Goal: Check status: Check status

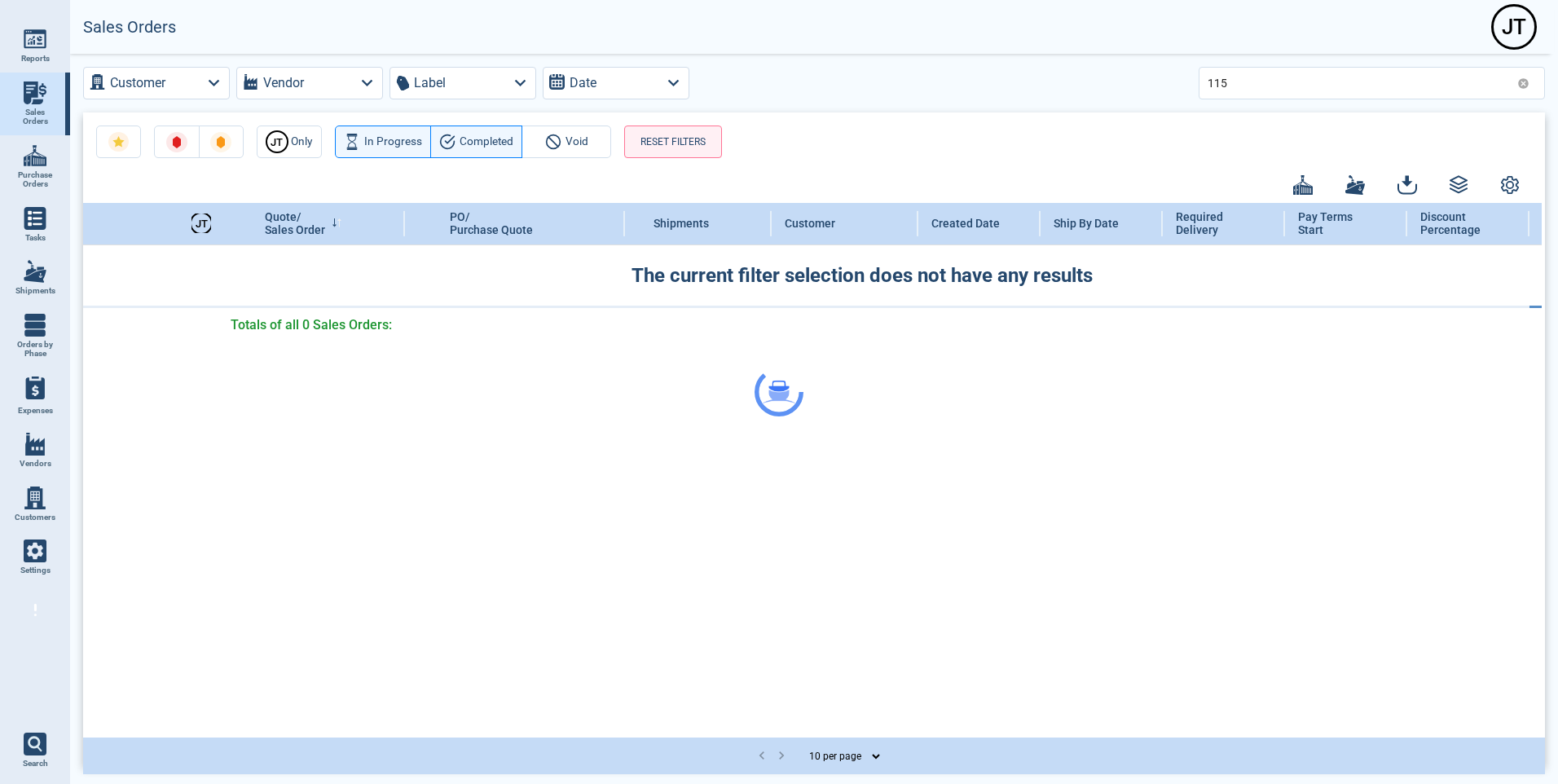
click at [1237, 75] on div at bounding box center [779, 392] width 1558 height 784
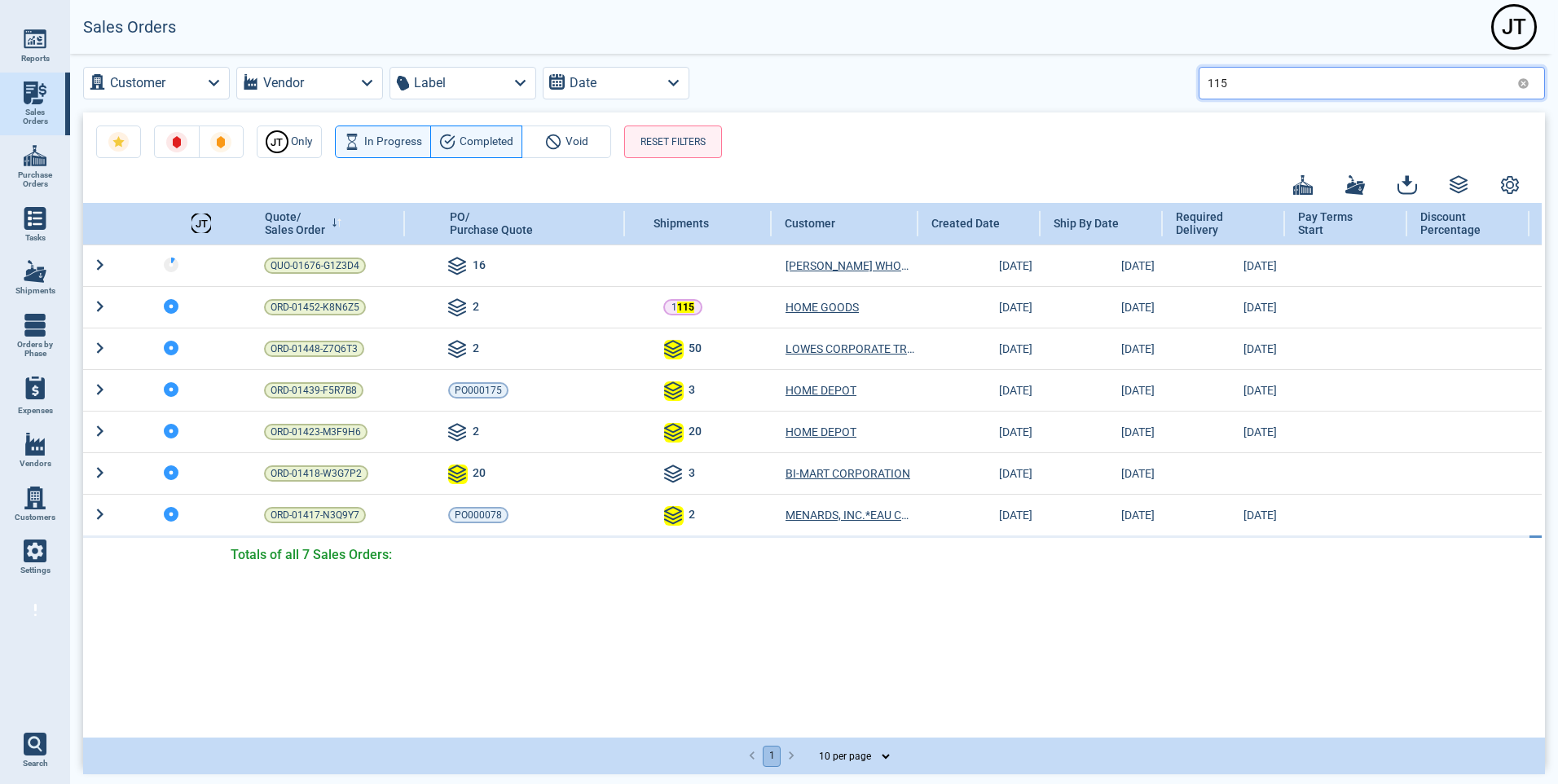
drag, startPoint x: 1231, startPoint y: 81, endPoint x: 1011, endPoint y: 61, distance: 220.9
click at [1011, 61] on div "Customer Vendor Label Date 115 [PERSON_NAME] Only In Progress Completed Void RE…" at bounding box center [814, 417] width 1488 height 727
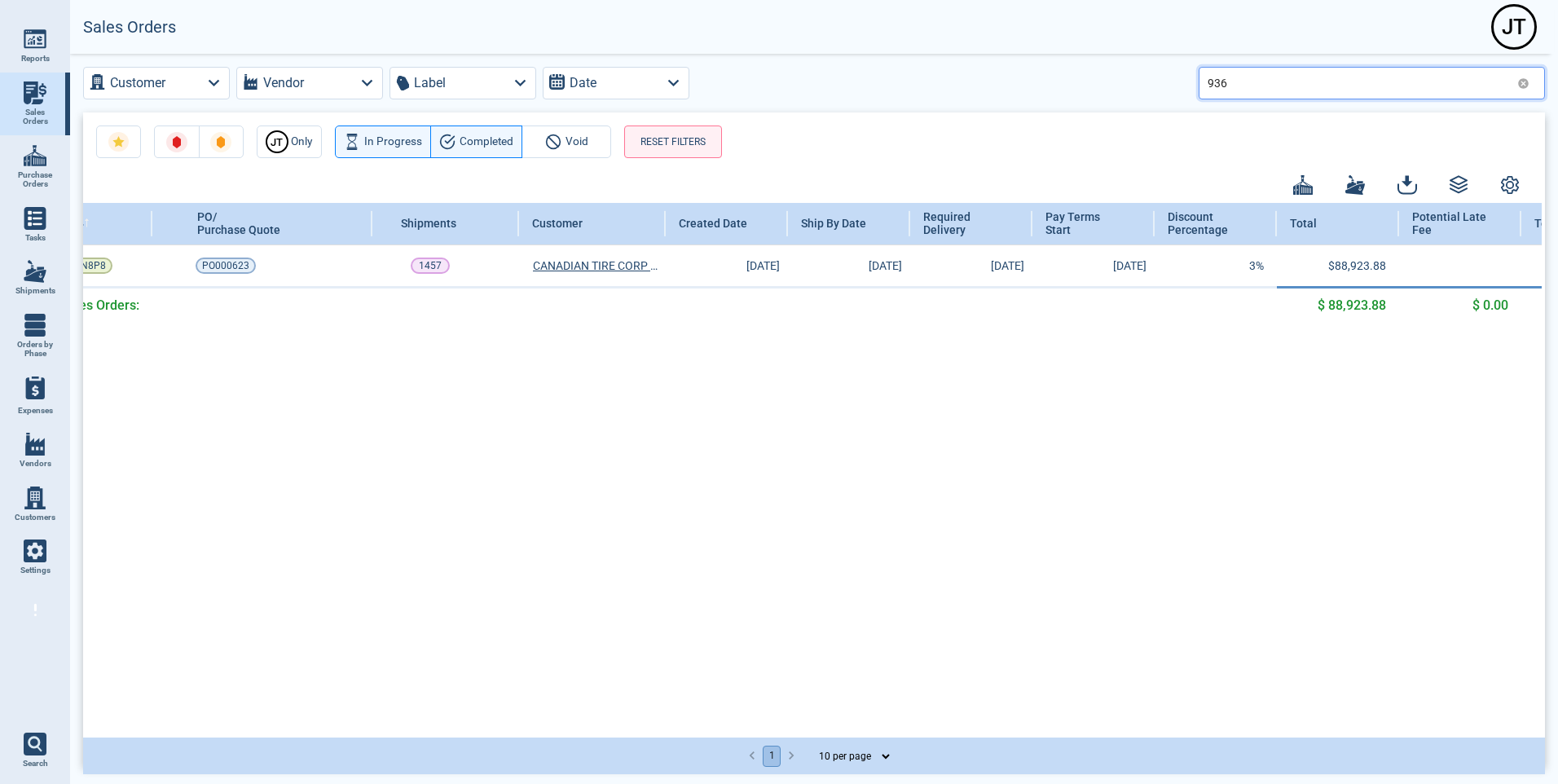
scroll to position [0, 254]
click at [1241, 86] on input "936" at bounding box center [1359, 83] width 303 height 24
type input "936"
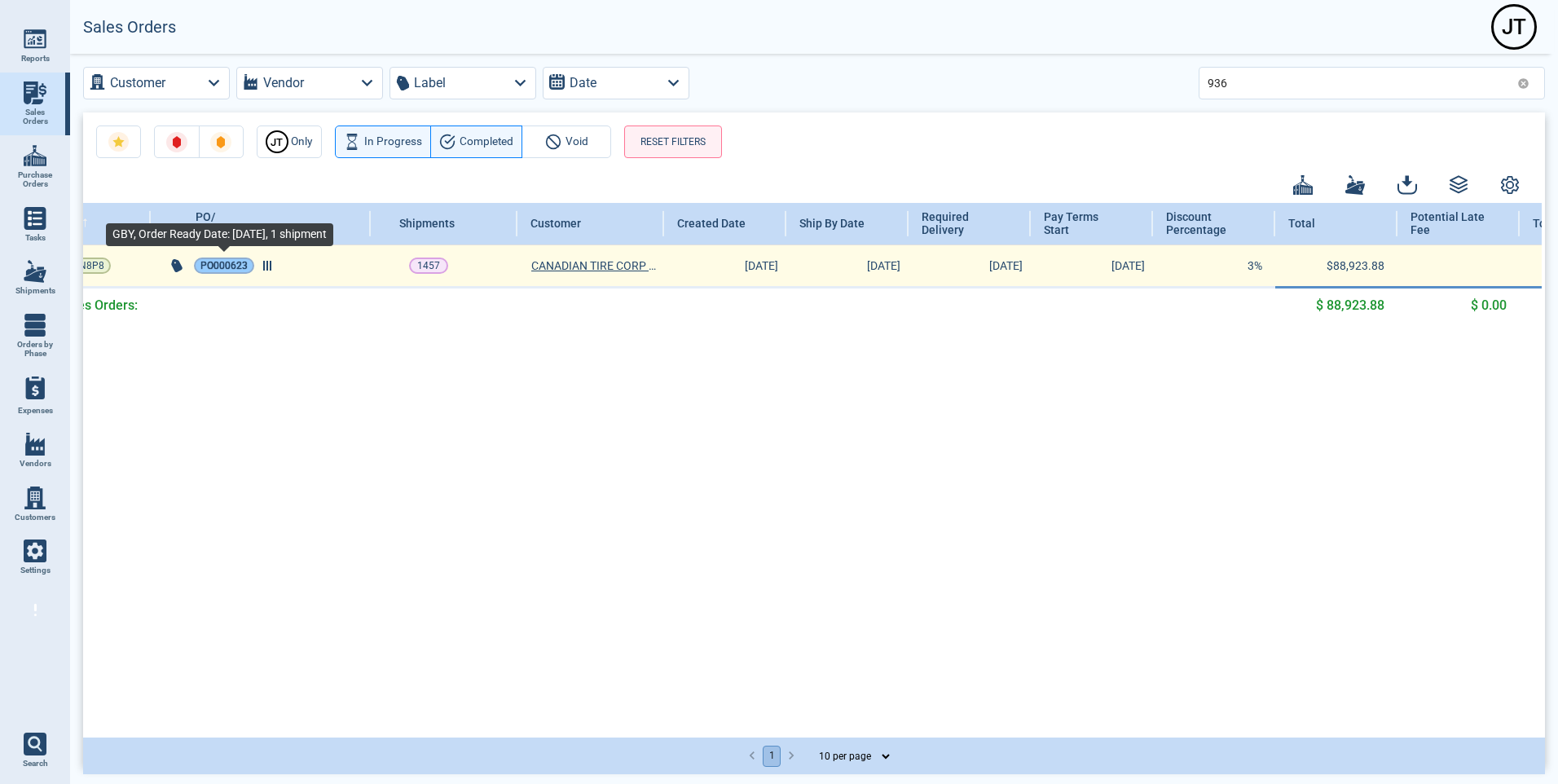
click at [223, 261] on span "PO000623" at bounding box center [224, 265] width 47 height 16
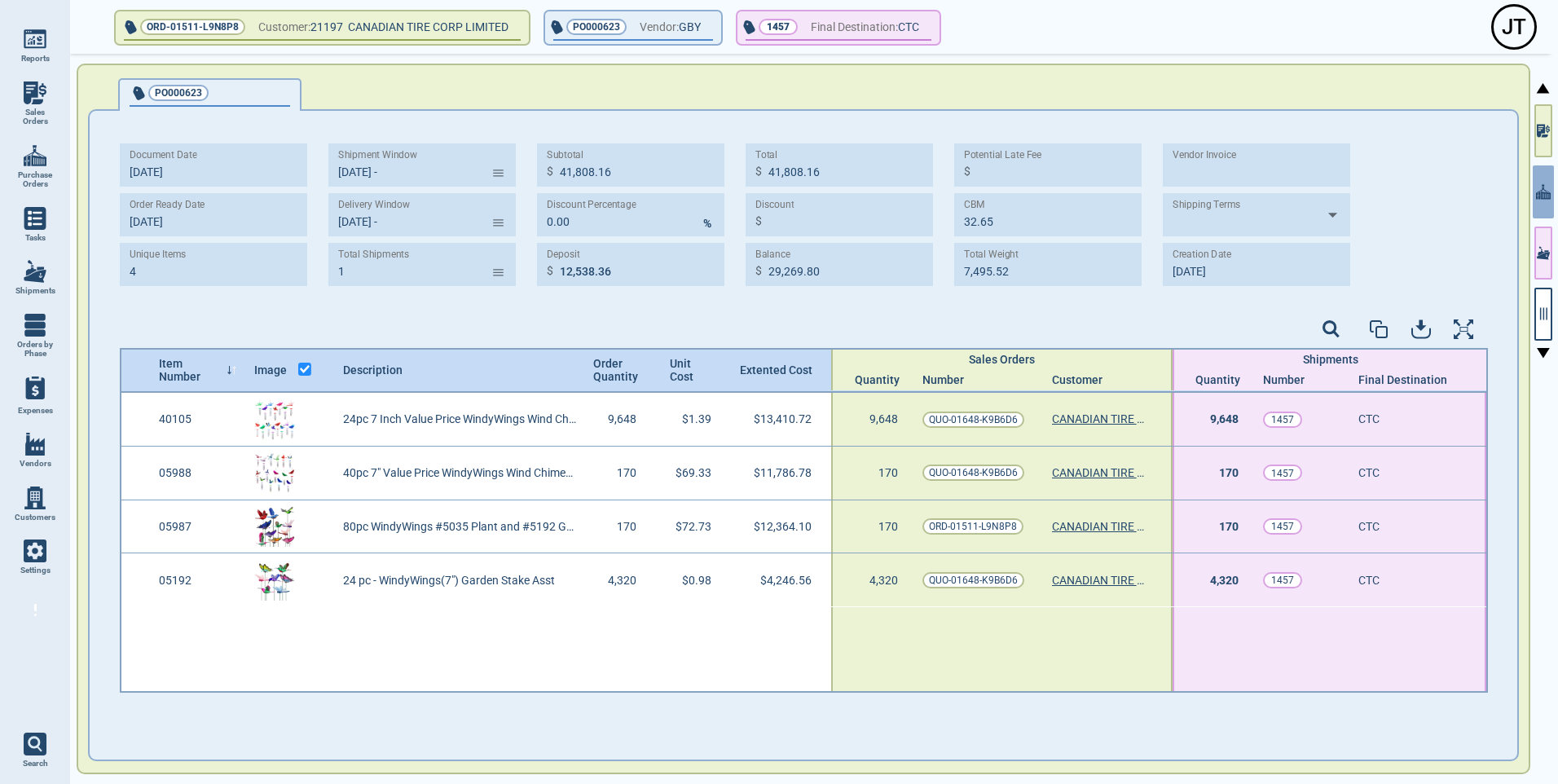
type input "[DATE] -"
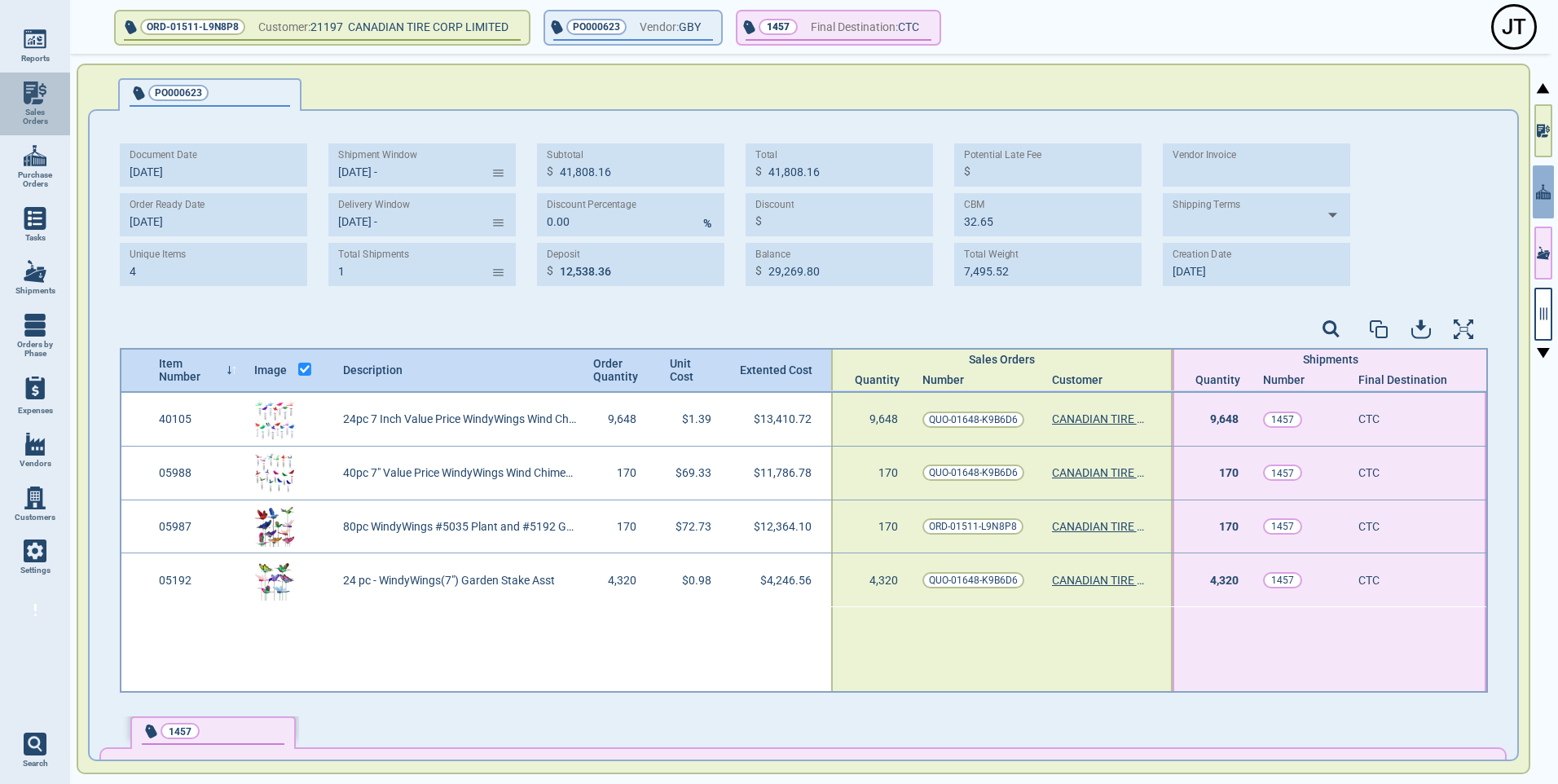
click at [34, 97] on img at bounding box center [35, 92] width 23 height 23
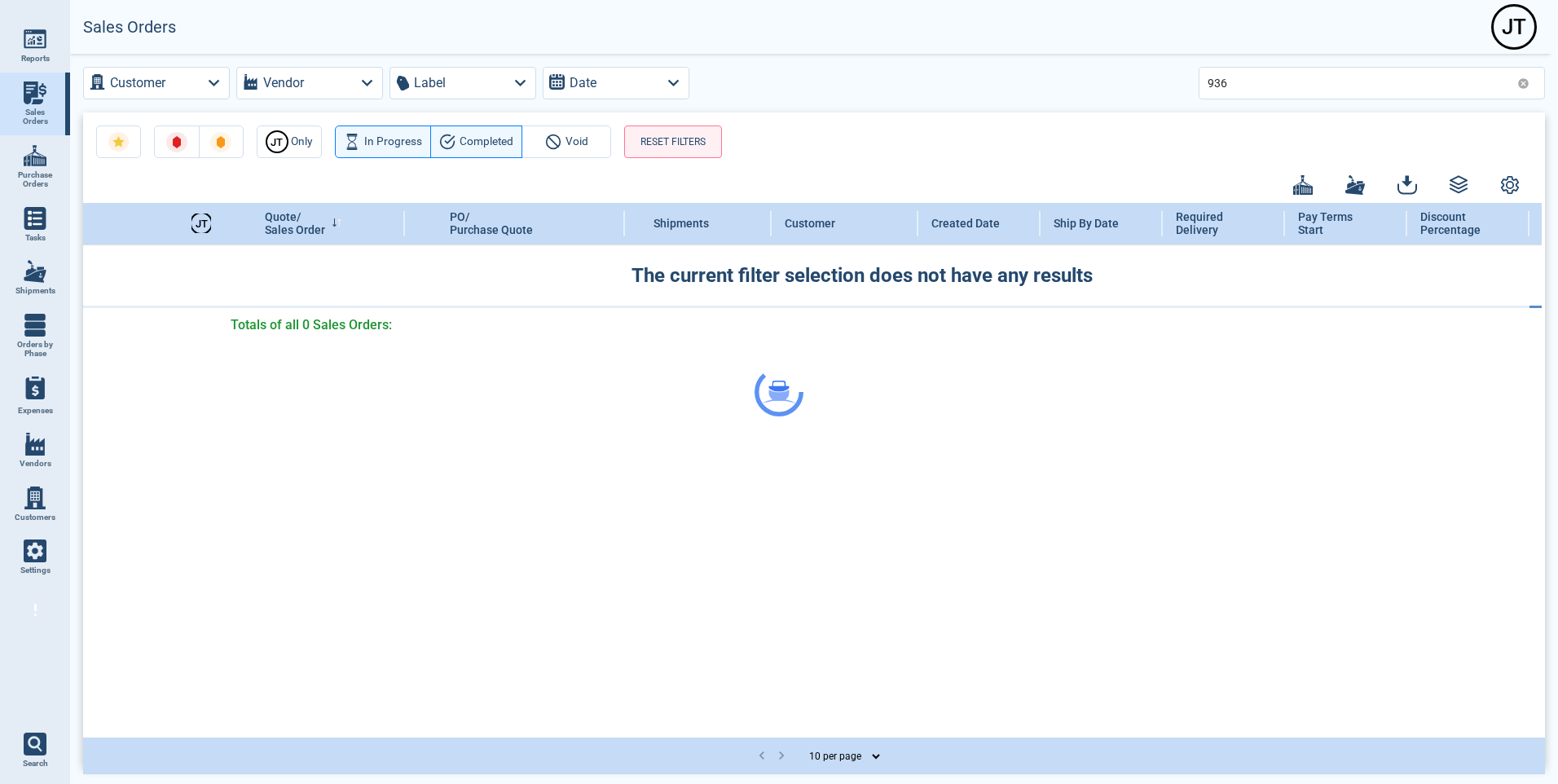
click at [1260, 81] on div at bounding box center [779, 392] width 1558 height 784
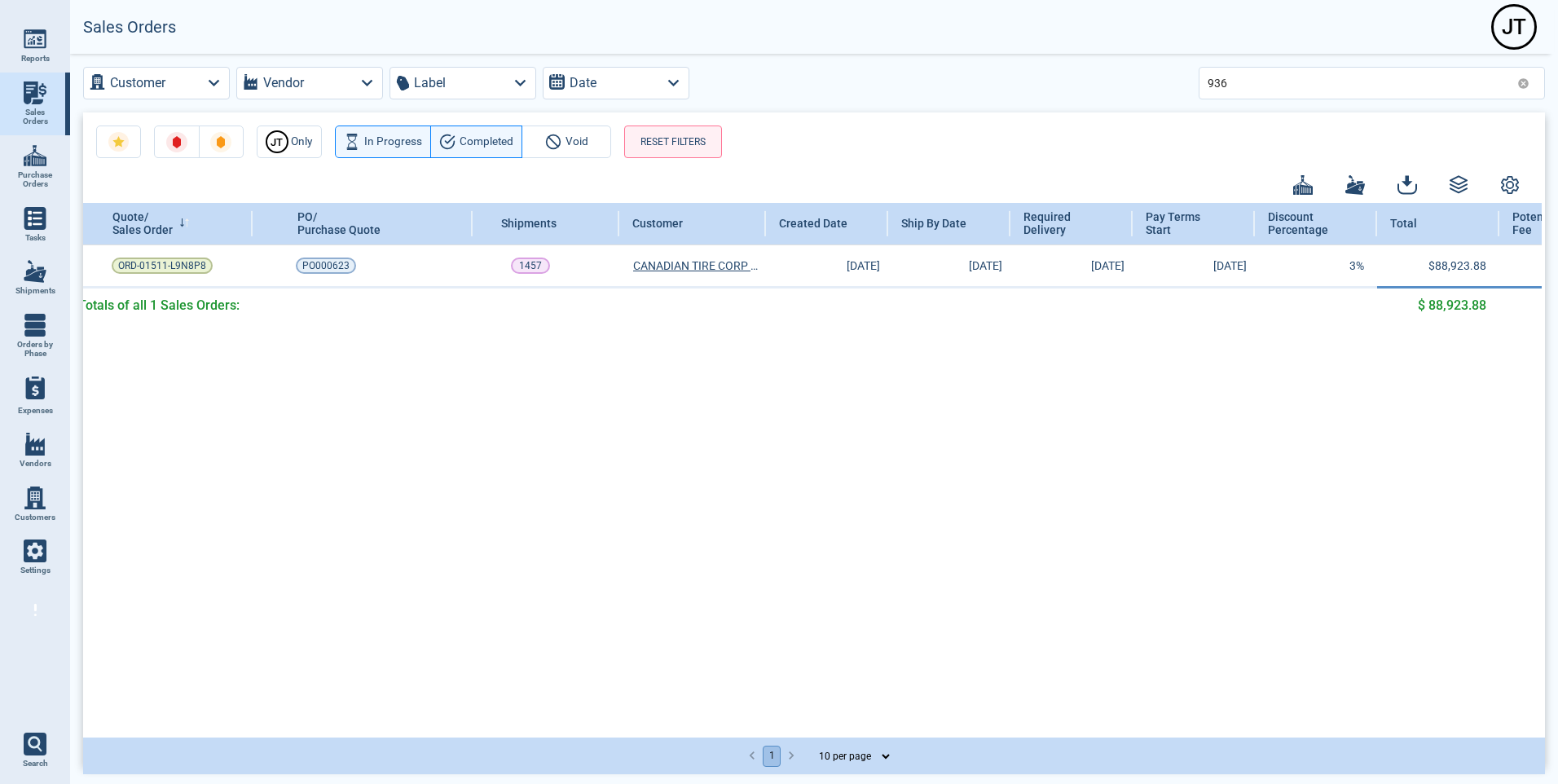
scroll to position [0, 215]
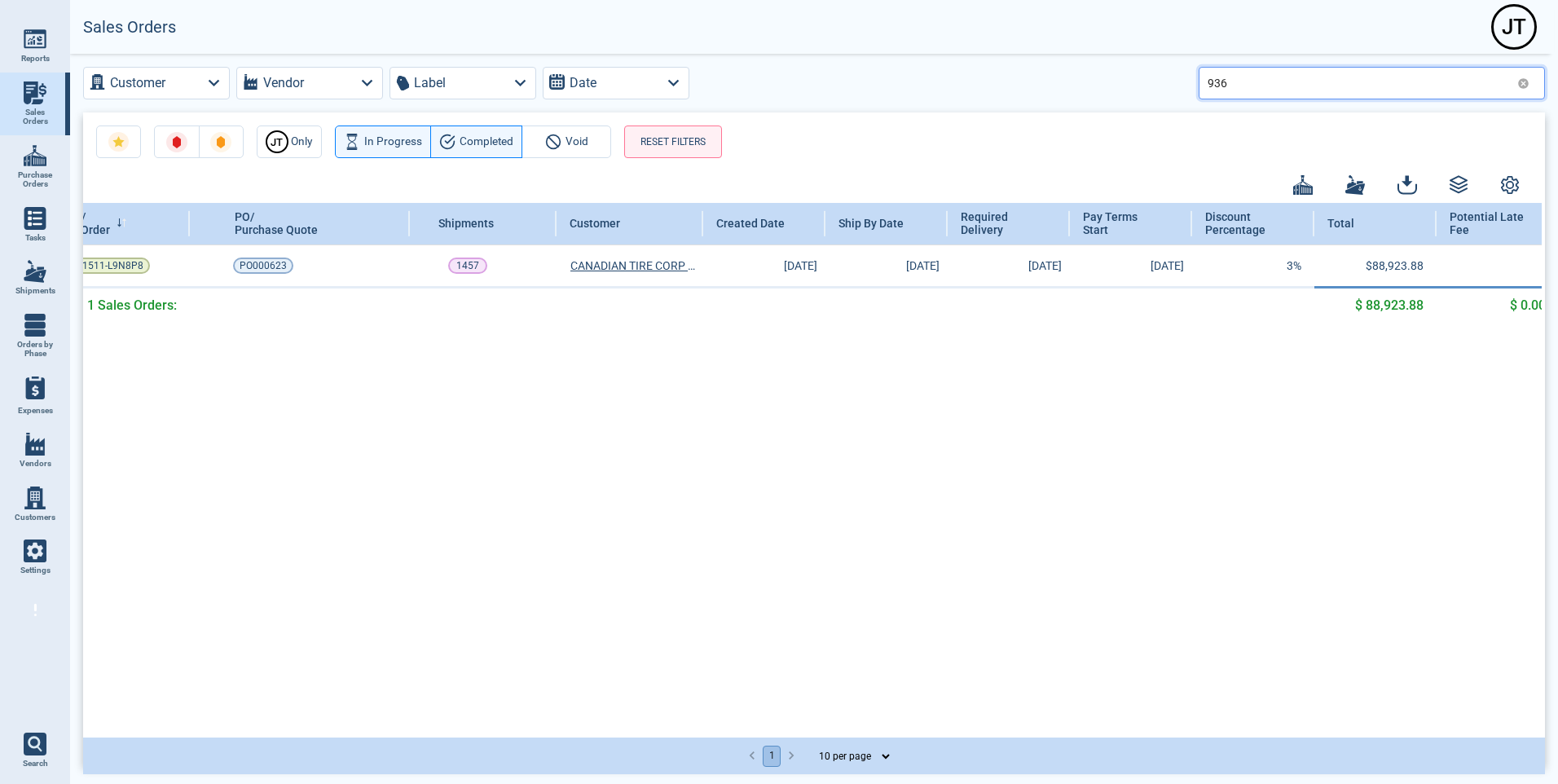
drag, startPoint x: 1234, startPoint y: 77, endPoint x: 1052, endPoint y: 21, distance: 190.4
click at [1117, 64] on div "Customer Vendor Label Date 936 [PERSON_NAME] Only In Progress Completed Void RE…" at bounding box center [814, 417] width 1488 height 727
type input "108"
